Goal: Use online tool/utility: Utilize a website feature to perform a specific function

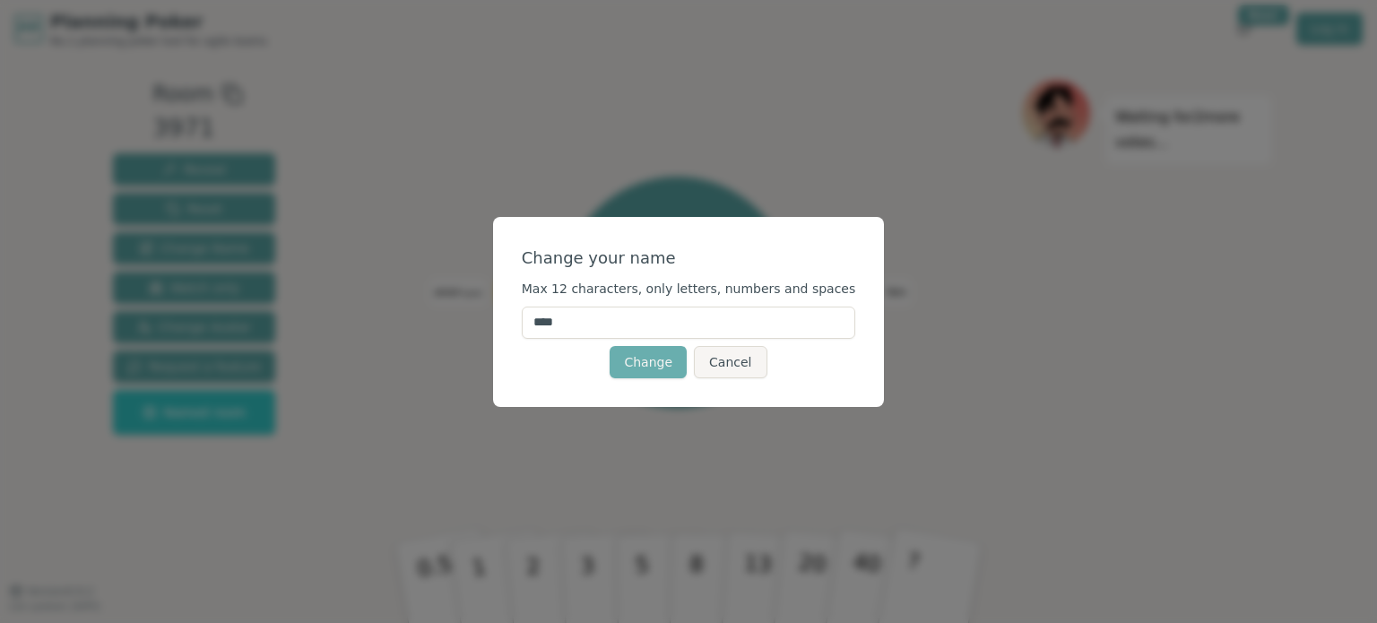
click at [678, 363] on button "Change" at bounding box center [647, 362] width 77 height 32
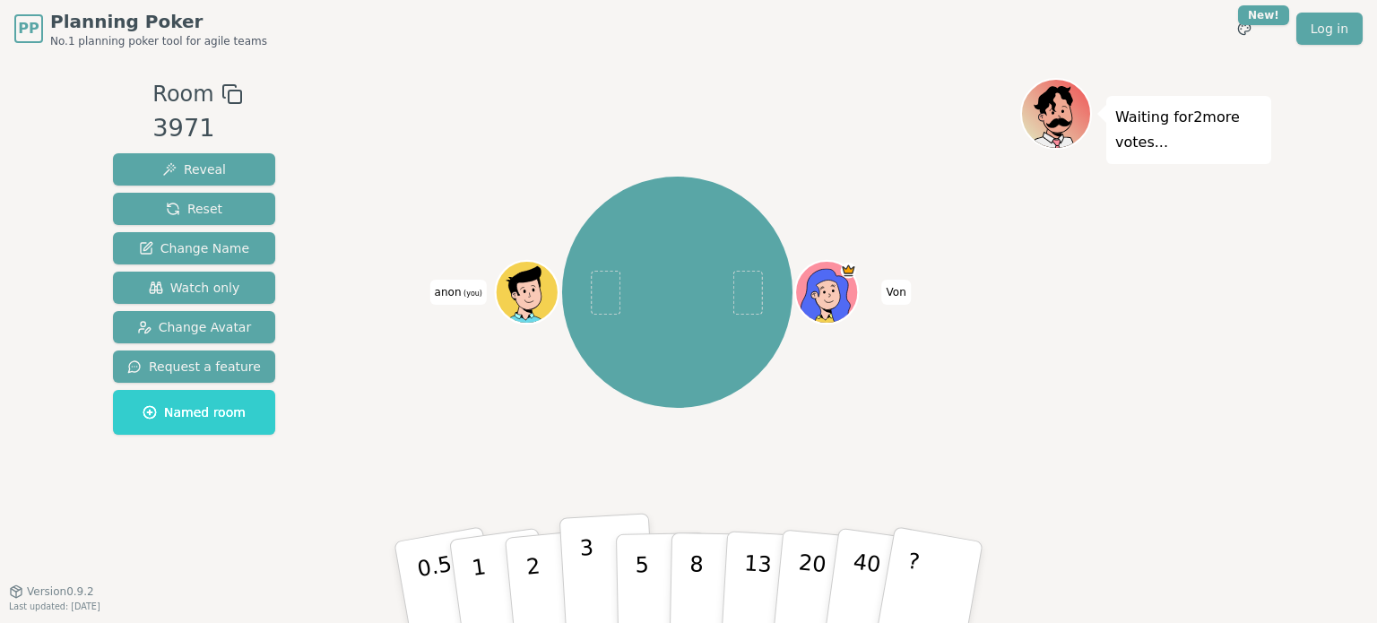
click at [583, 583] on p "3" at bounding box center [589, 584] width 20 height 98
click at [222, 164] on button "Reveal" at bounding box center [194, 169] width 162 height 32
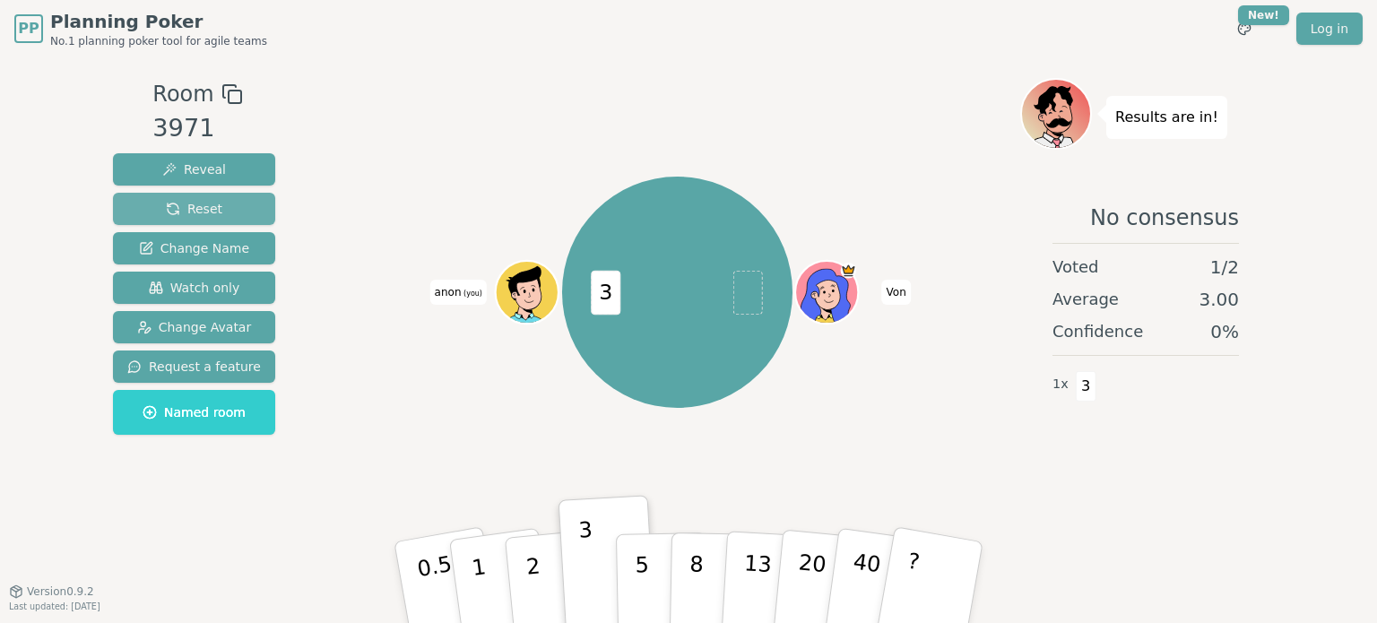
click at [194, 203] on span "Reset" at bounding box center [194, 209] width 56 height 18
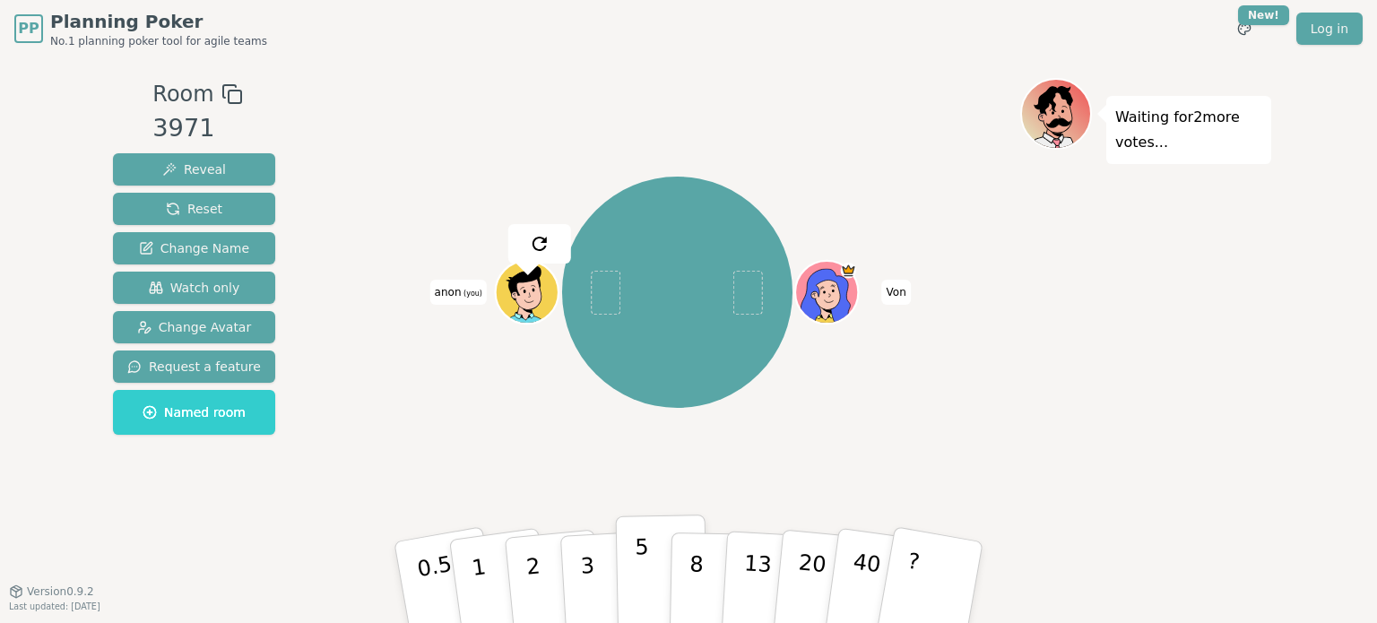
click at [644, 563] on p "5" at bounding box center [642, 582] width 15 height 97
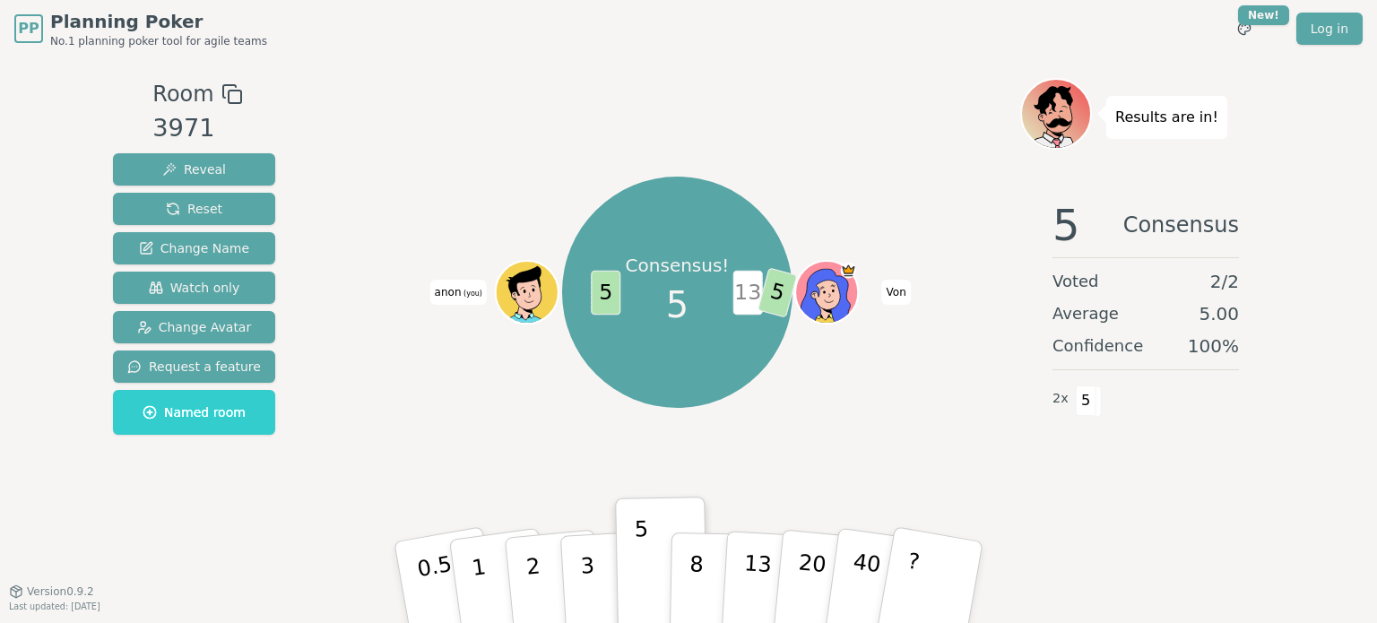
click at [746, 297] on span "13" at bounding box center [748, 292] width 30 height 45
click at [220, 200] on button "Reset" at bounding box center [194, 209] width 162 height 32
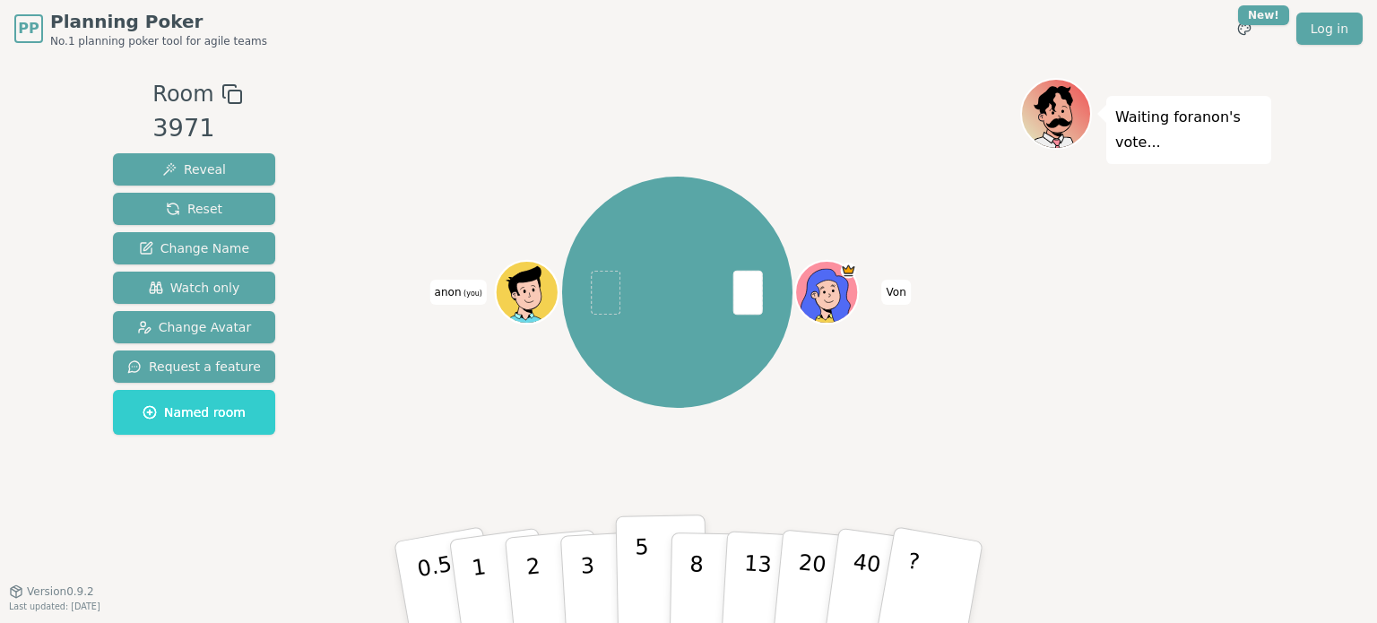
click at [644, 556] on p "5" at bounding box center [642, 582] width 15 height 97
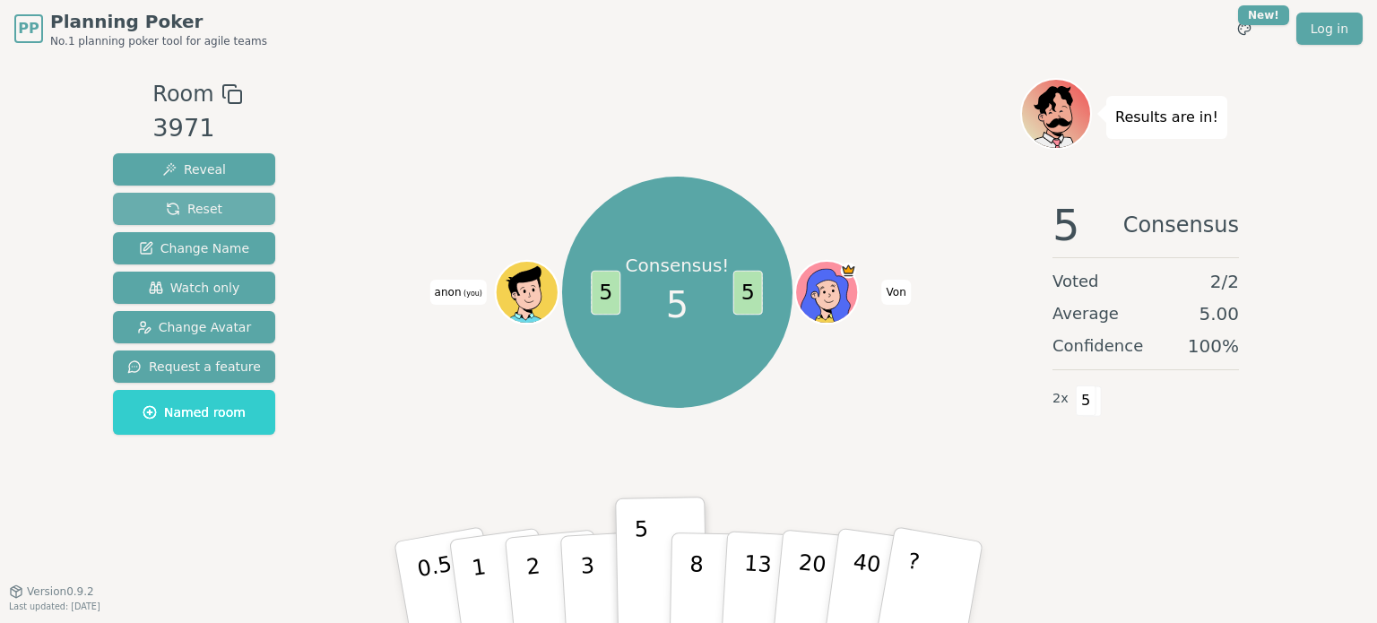
click at [168, 204] on span "Reset" at bounding box center [194, 209] width 56 height 18
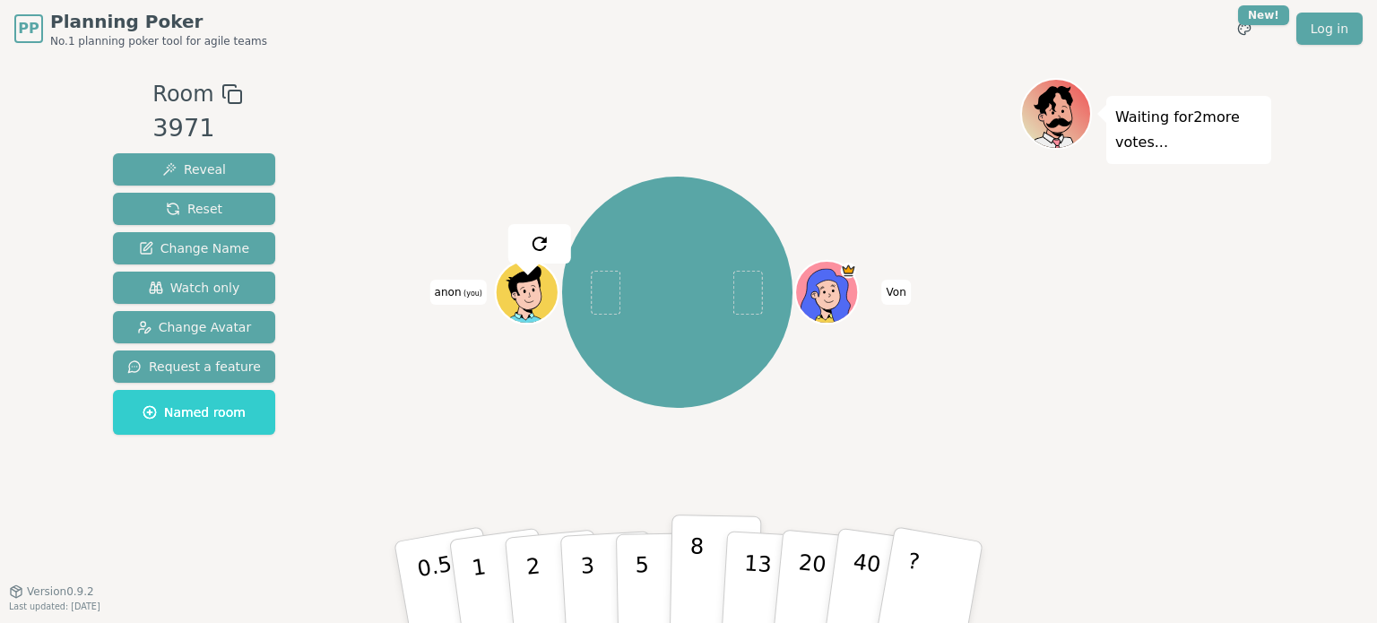
click at [704, 558] on button "8" at bounding box center [716, 582] width 92 height 136
click at [696, 555] on p "8" at bounding box center [695, 581] width 15 height 97
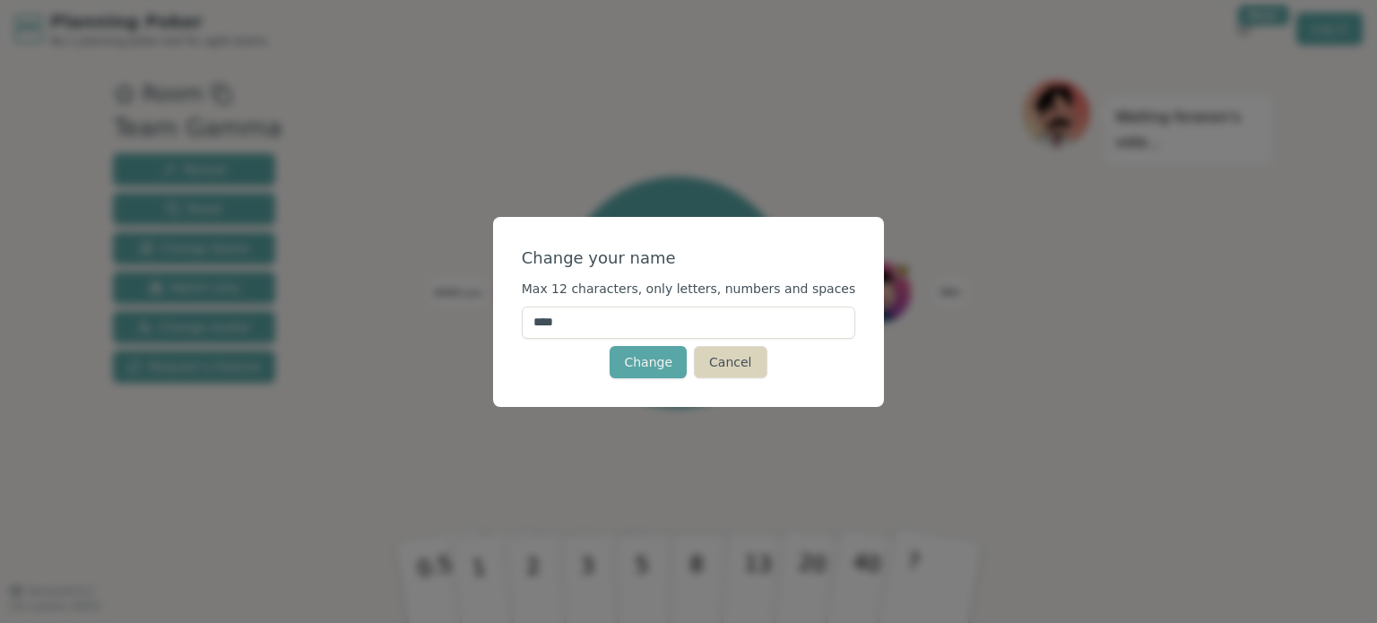
click at [734, 366] on button "Cancel" at bounding box center [730, 362] width 73 height 32
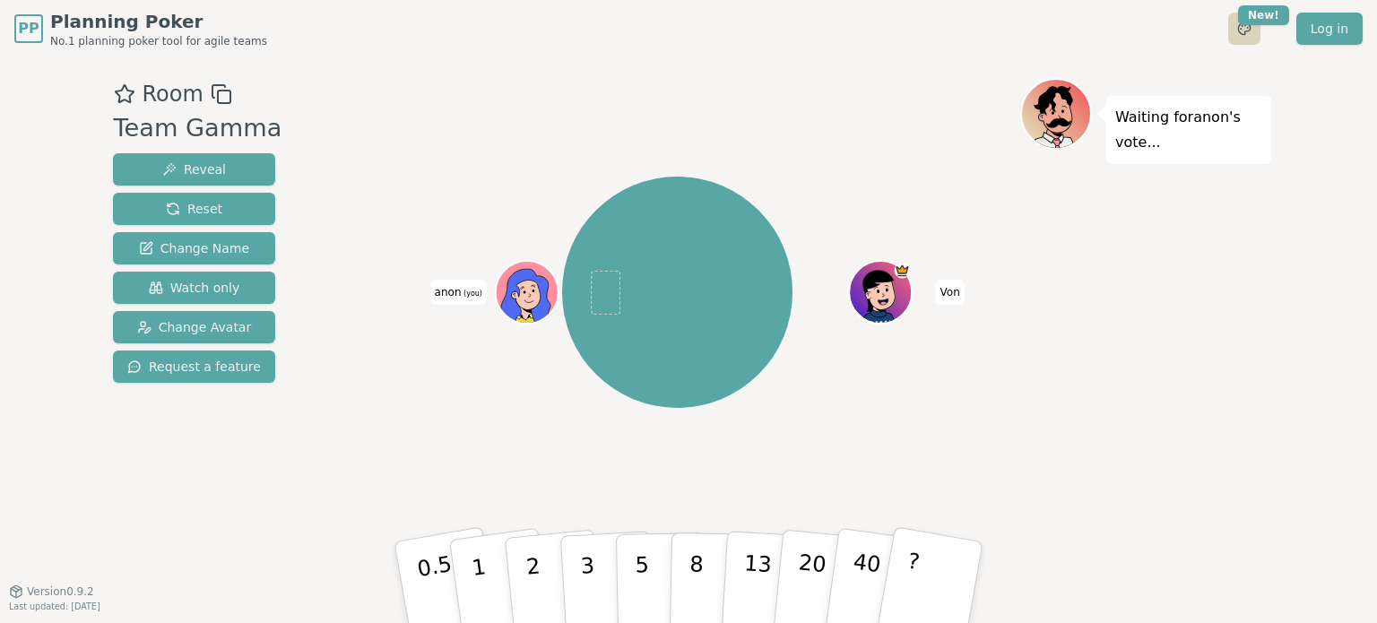
click at [1248, 29] on html "PP Planning Poker No.1 planning poker tool for agile teams Toggle theme New! Lo…" at bounding box center [688, 311] width 1377 height 623
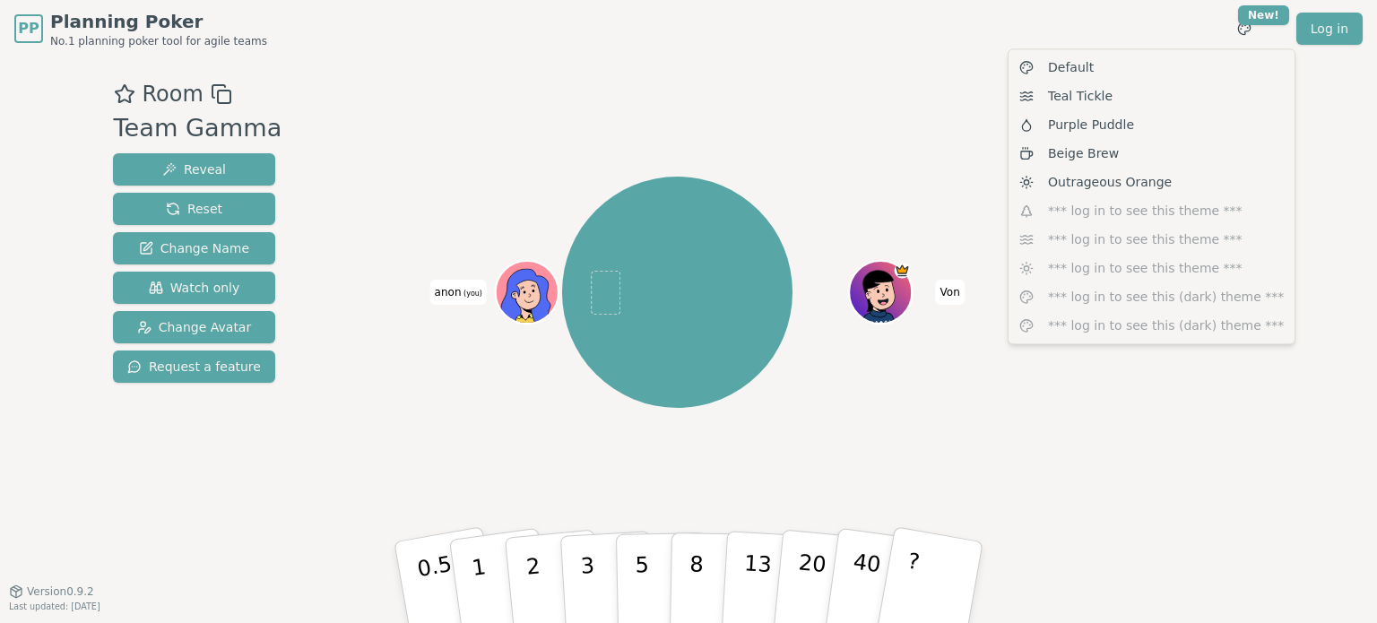
click at [903, 403] on html "PP Planning Poker No.1 planning poker tool for agile teams Toggle theme New! Lo…" at bounding box center [688, 311] width 1377 height 623
